Goal: Transaction & Acquisition: Purchase product/service

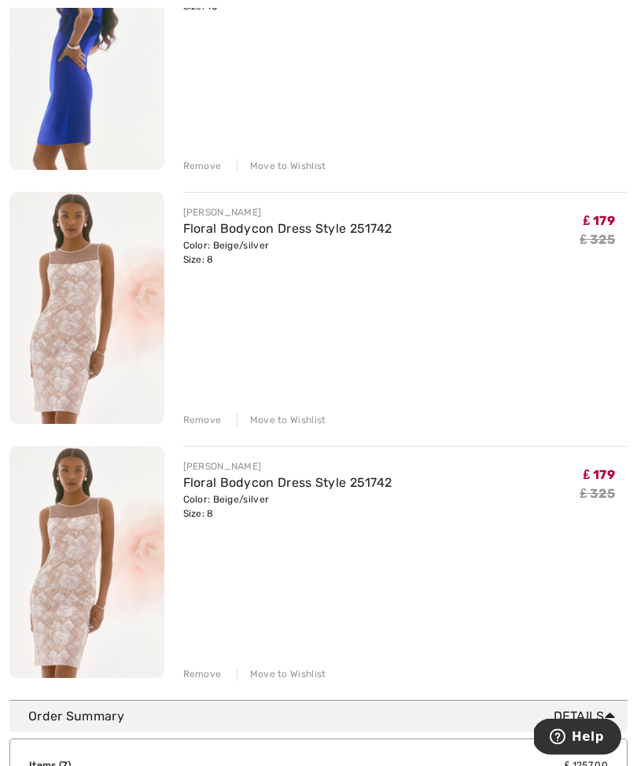
scroll to position [1309, 0]
click at [112, 639] on img at bounding box center [86, 561] width 155 height 232
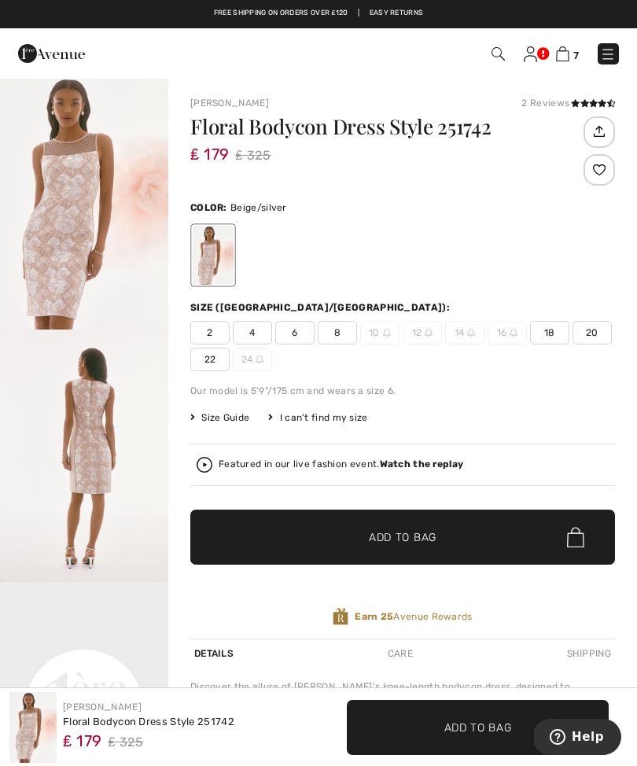
click at [87, 470] on img "2 / 7" at bounding box center [84, 455] width 168 height 252
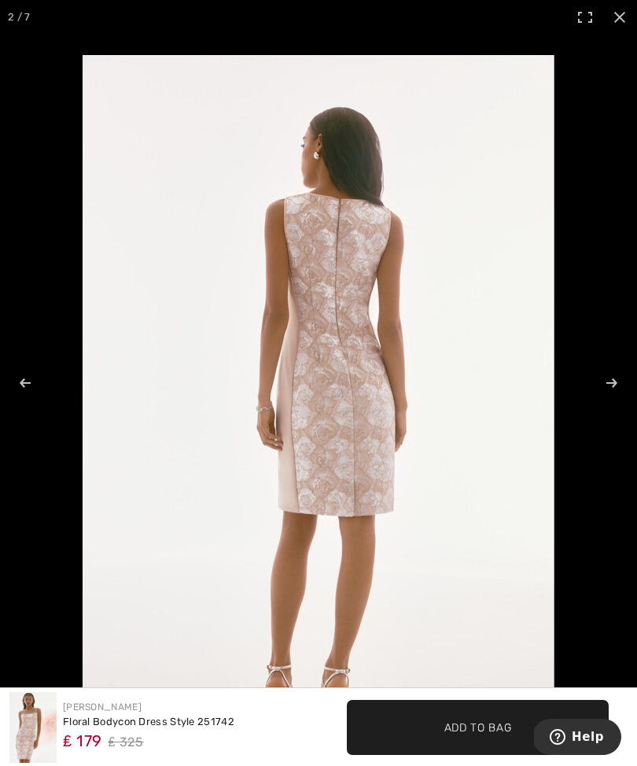
scroll to position [106, 0]
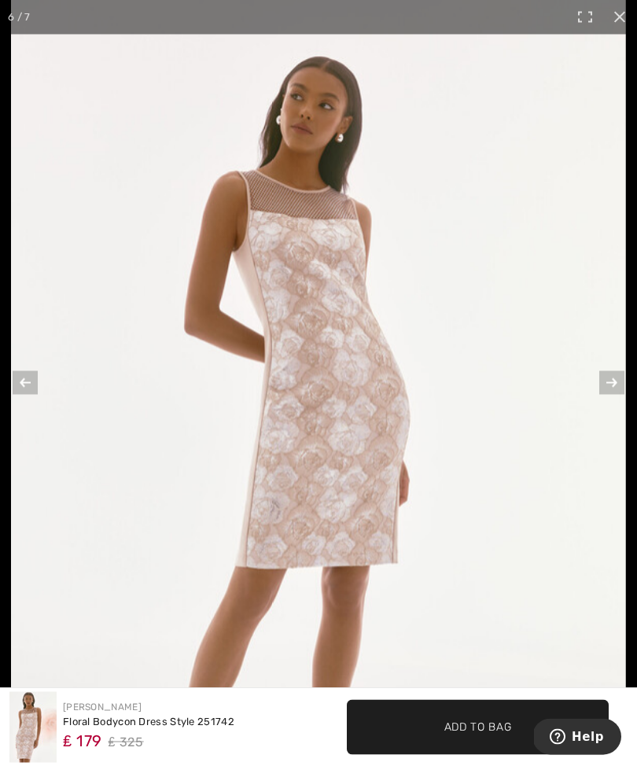
scroll to position [1098, 0]
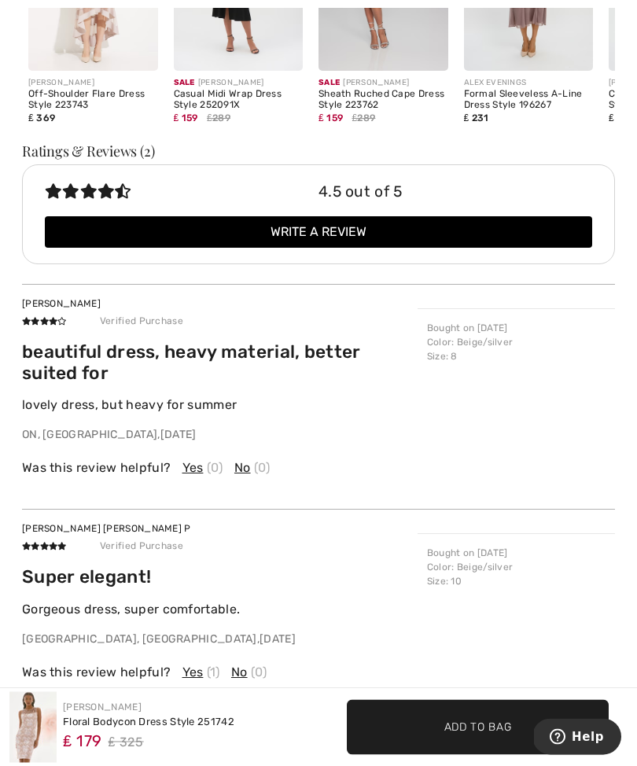
scroll to position [1456, 0]
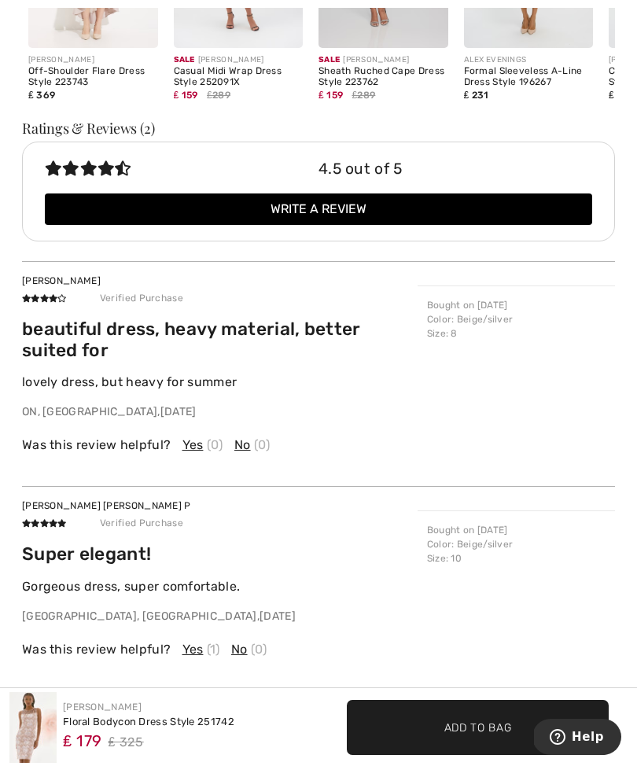
click at [255, 442] on span "(0)" at bounding box center [262, 444] width 17 height 19
click at [243, 459] on div "Kathleen O Verified Purchase beautiful dress, heavy material, better suited for…" at bounding box center [318, 364] width 593 height 206
click at [245, 455] on div "Kathleen O Verified Purchase beautiful dress, heavy material, better suited for…" at bounding box center [318, 364] width 593 height 206
click at [327, 609] on p "BC, CA , 5 months ago" at bounding box center [219, 616] width 395 height 17
click at [240, 655] on div "Karen Ann P Verified Purchase Super elegant! Gorgeous dress, super comfortable.…" at bounding box center [318, 578] width 593 height 184
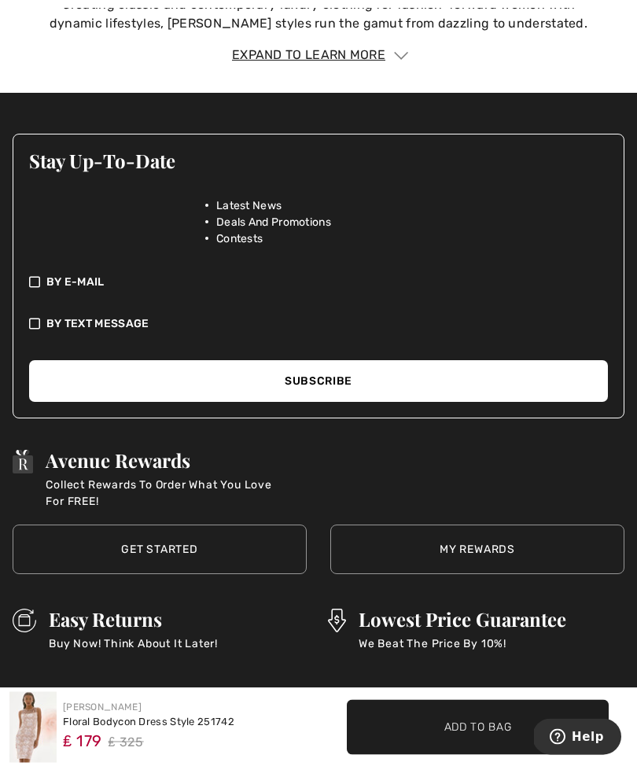
scroll to position [2426, 0]
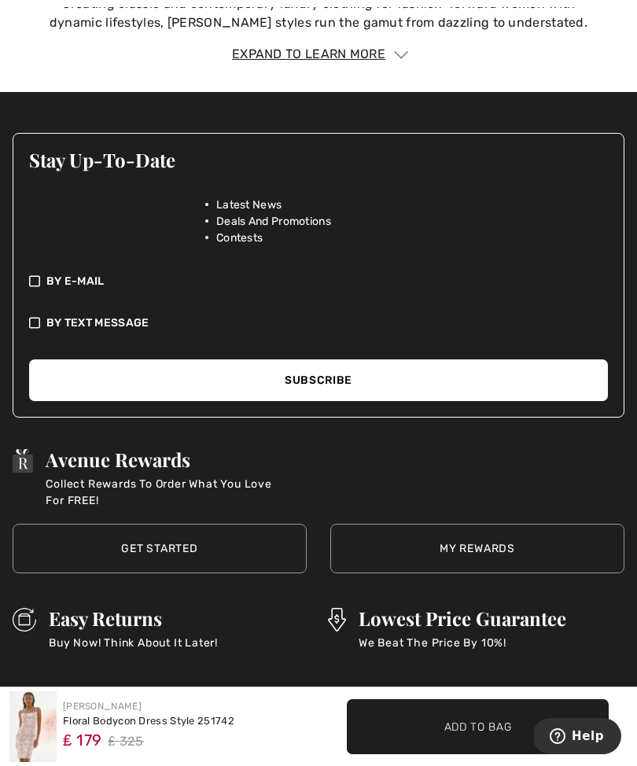
click at [226, 754] on div "₤ 179 ₤ 325" at bounding box center [148, 741] width 171 height 24
click at [220, 729] on div "Floral Bodycon Dress Style 251742" at bounding box center [148, 722] width 171 height 16
click at [179, 754] on div "₤ 179 ₤ 325" at bounding box center [148, 741] width 171 height 24
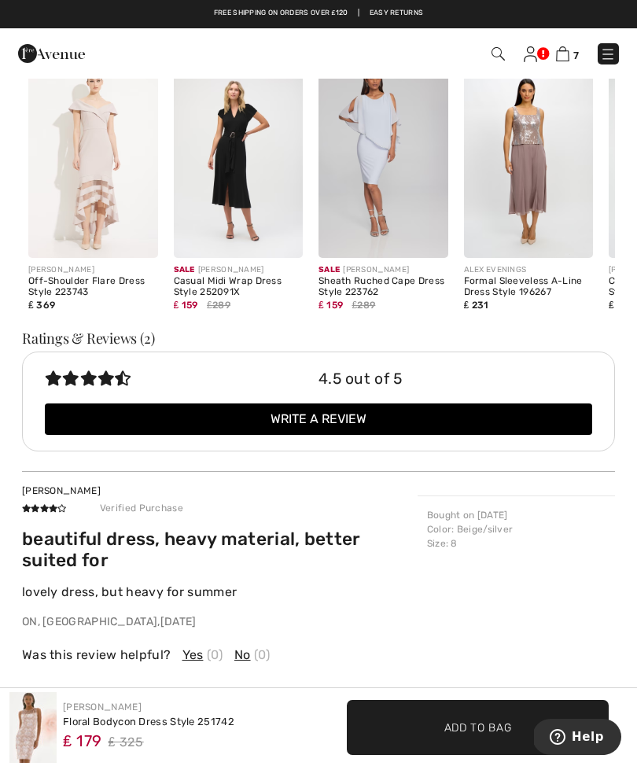
scroll to position [1246, 0]
click at [42, 759] on img at bounding box center [32, 727] width 47 height 71
click at [55, 757] on img at bounding box center [32, 727] width 47 height 71
click at [32, 746] on img at bounding box center [32, 727] width 47 height 71
click at [20, 759] on img at bounding box center [32, 727] width 47 height 71
